Goal: Navigation & Orientation: Find specific page/section

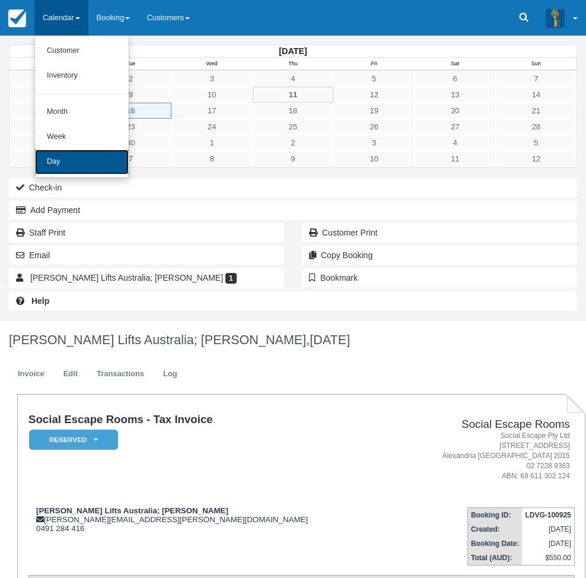
click at [71, 160] on link "Day" at bounding box center [82, 161] width 94 height 25
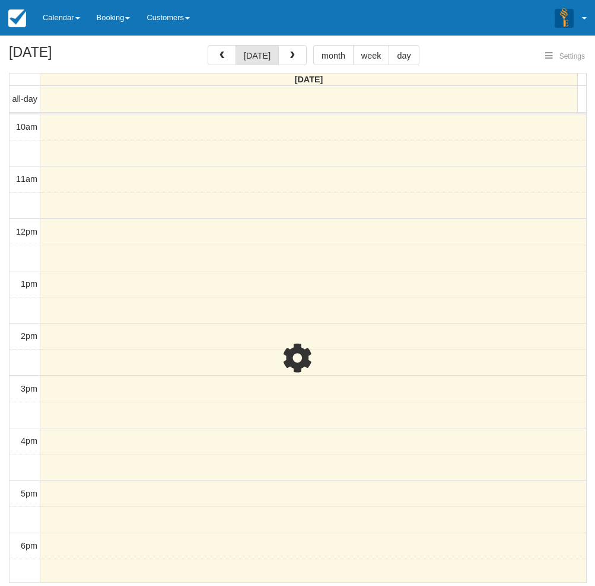
select select
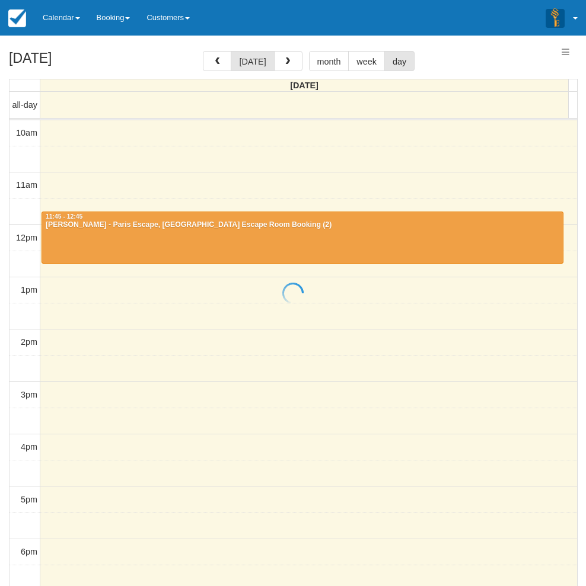
select select
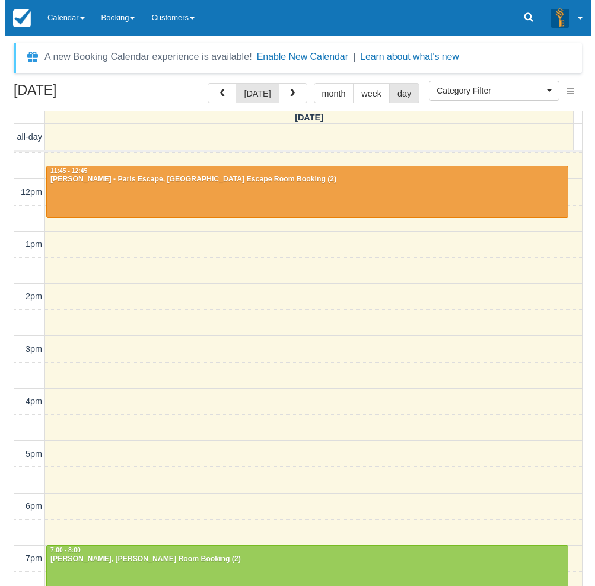
scroll to position [186, 0]
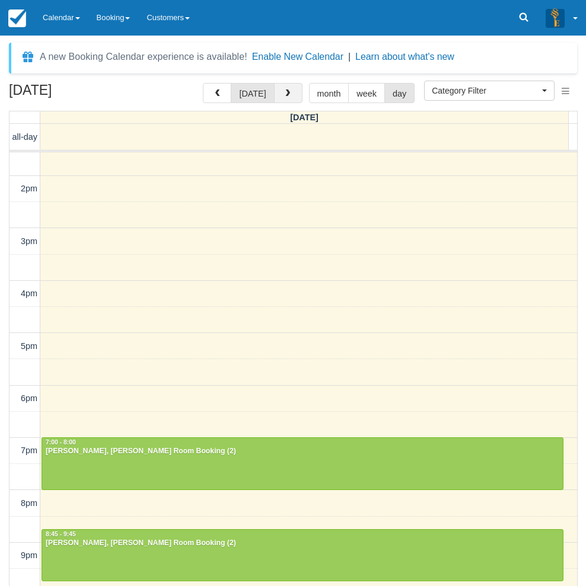
click at [292, 94] on button "button" at bounding box center [288, 93] width 28 height 20
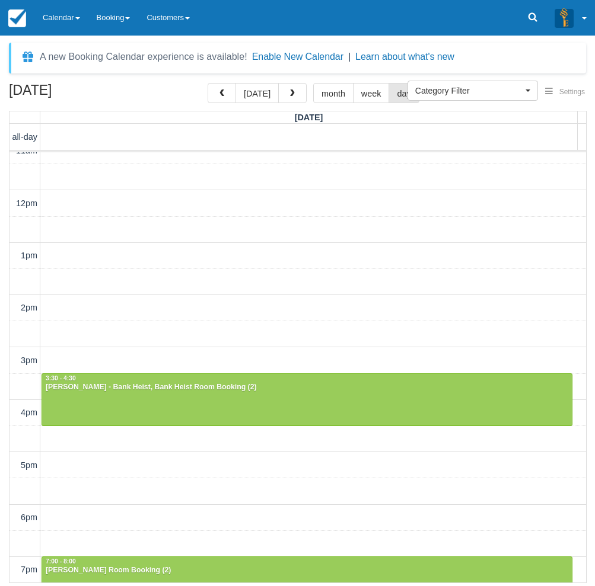
scroll to position [224, 0]
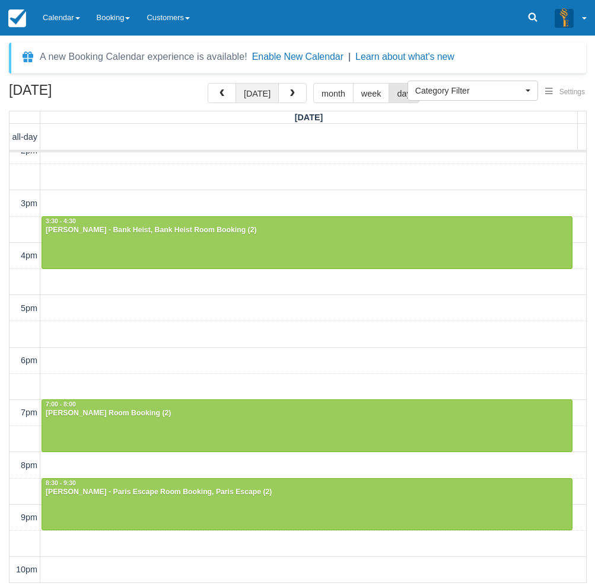
click at [254, 95] on button "today" at bounding box center [256, 93] width 43 height 20
